Goal: Navigation & Orientation: Find specific page/section

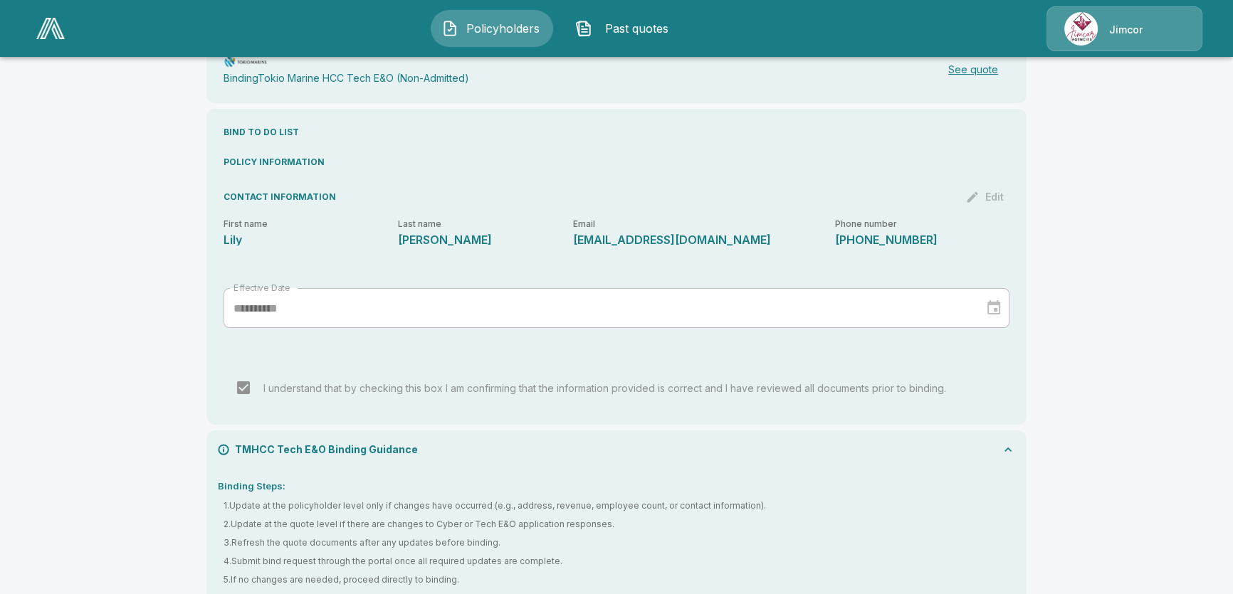
scroll to position [263, 0]
click at [48, 23] on img at bounding box center [50, 28] width 28 height 21
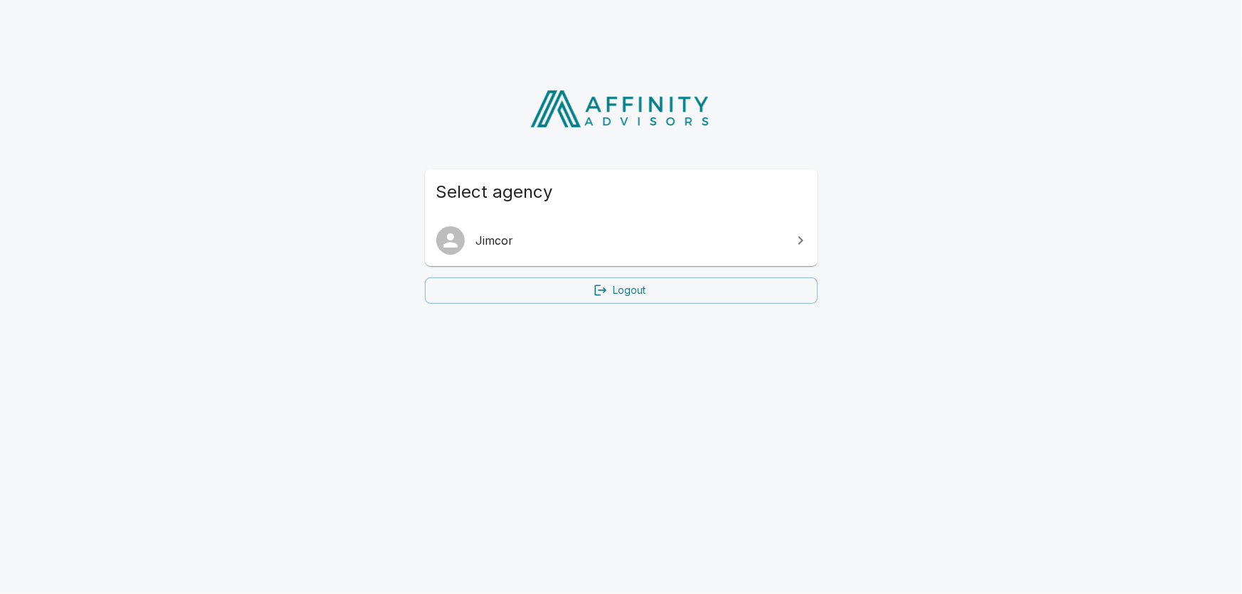
click at [497, 249] on link "Jimcor" at bounding box center [621, 241] width 393 height 40
